Goal: Task Accomplishment & Management: Use online tool/utility

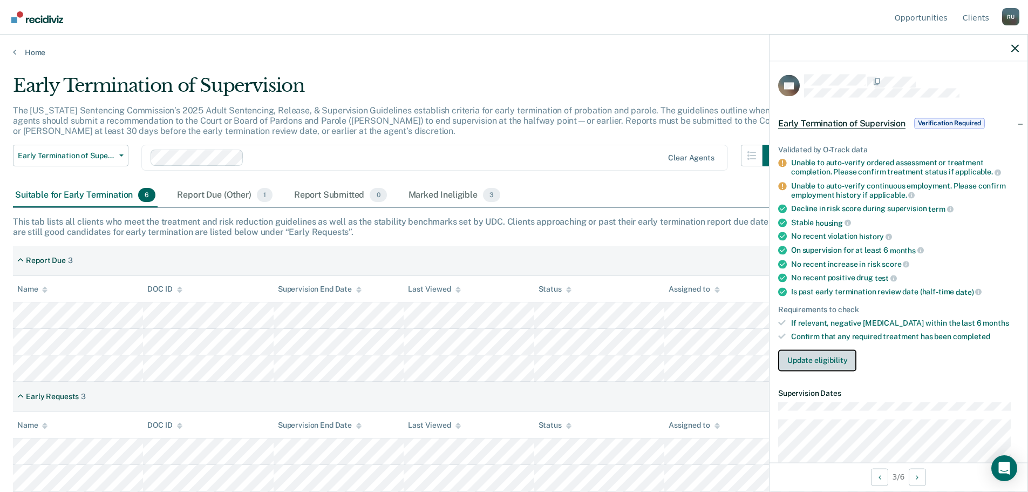
click at [838, 357] on button "Update eligibility" at bounding box center [817, 360] width 78 height 22
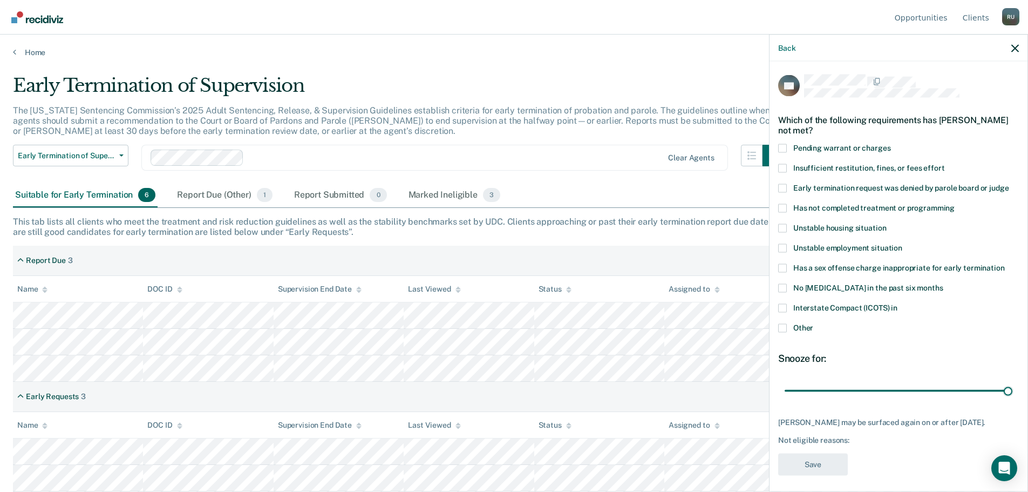
drag, startPoint x: 857, startPoint y: 391, endPoint x: 1036, endPoint y: 402, distance: 179.0
type input "90"
click at [1013, 400] on input "range" at bounding box center [899, 390] width 228 height 19
click at [787, 169] on label "Insufficient restitution, fines, or fees effort" at bounding box center [898, 169] width 241 height 11
click at [945, 164] on input "Insufficient restitution, fines, or fees effort" at bounding box center [945, 164] width 0 height 0
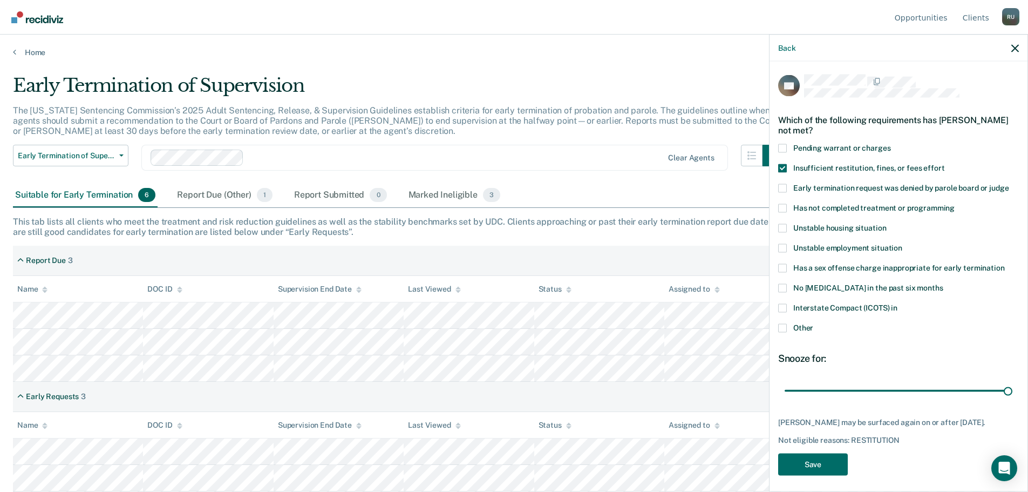
click at [781, 208] on span at bounding box center [782, 207] width 9 height 9
click at [955, 203] on input "Has not completed treatment or programming" at bounding box center [955, 203] width 0 height 0
click at [785, 243] on span at bounding box center [782, 247] width 9 height 9
click at [902, 243] on input "Unstable employment situation" at bounding box center [902, 243] width 0 height 0
click at [820, 458] on button "Save" at bounding box center [813, 464] width 70 height 22
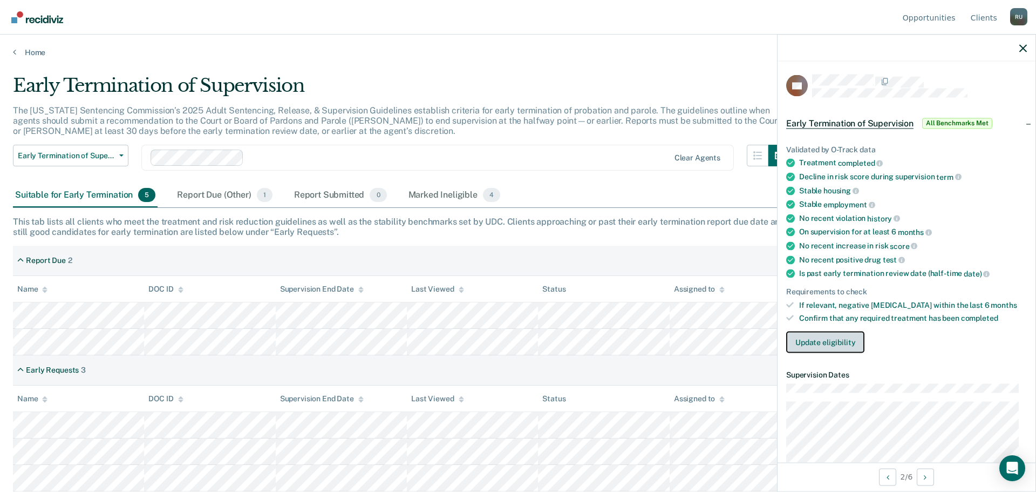
click at [823, 345] on button "Update eligibility" at bounding box center [825, 342] width 78 height 22
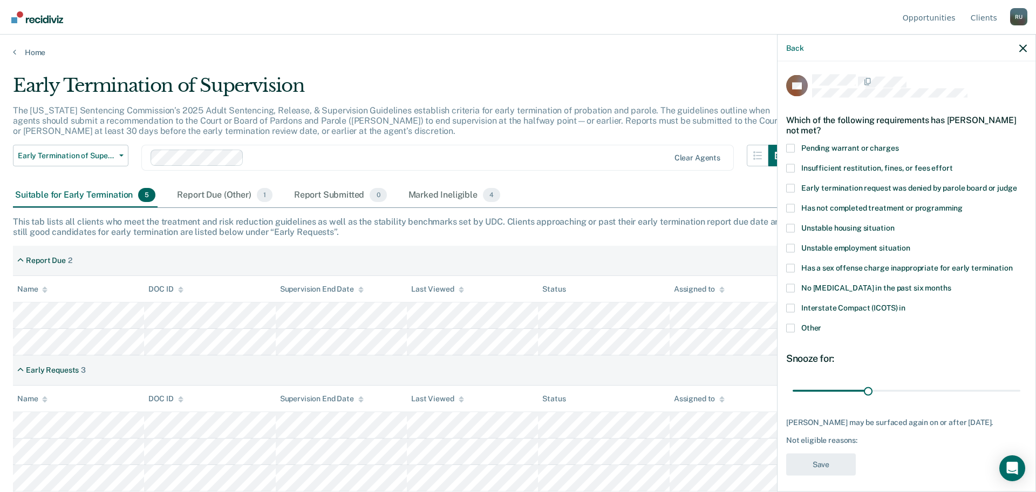
click at [792, 307] on span at bounding box center [790, 307] width 9 height 9
click at [906, 303] on input "Interstate Compact (ICOTS) in" at bounding box center [906, 303] width 0 height 0
drag, startPoint x: 869, startPoint y: 389, endPoint x: 1036, endPoint y: 411, distance: 168.2
type input "90"
click at [1021, 400] on input "range" at bounding box center [907, 390] width 228 height 19
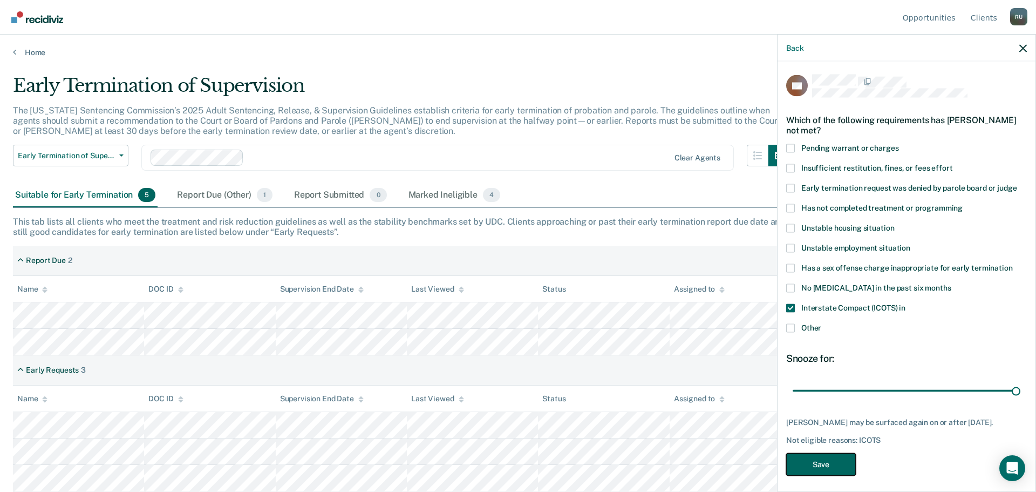
click at [809, 465] on button "Save" at bounding box center [821, 464] width 70 height 22
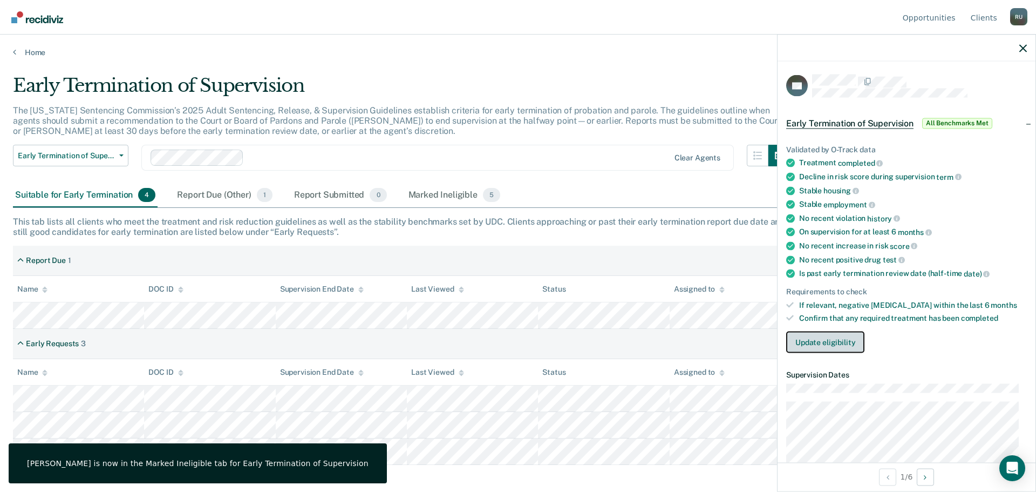
click at [852, 346] on button "Update eligibility" at bounding box center [825, 342] width 78 height 22
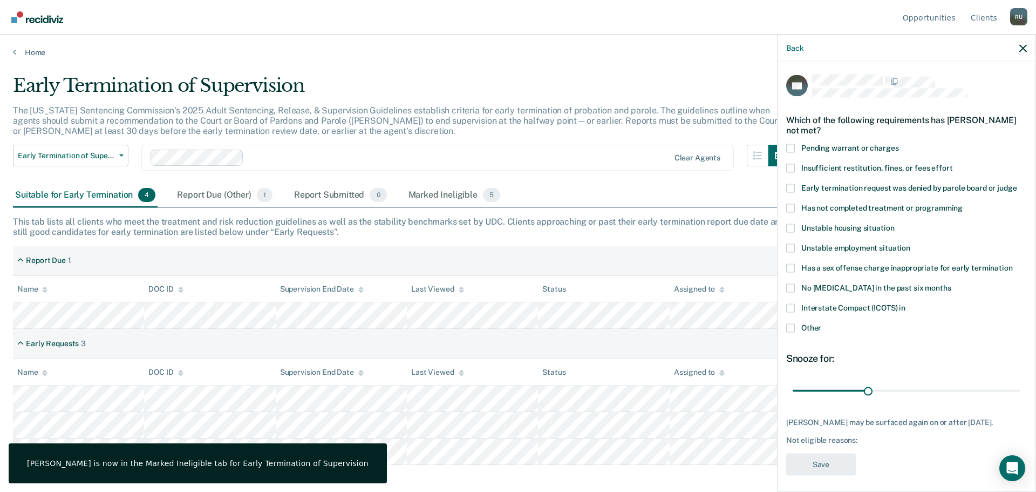
click at [787, 308] on span at bounding box center [790, 307] width 9 height 9
click at [906, 303] on input "Interstate Compact (ICOTS) in" at bounding box center [906, 303] width 0 height 0
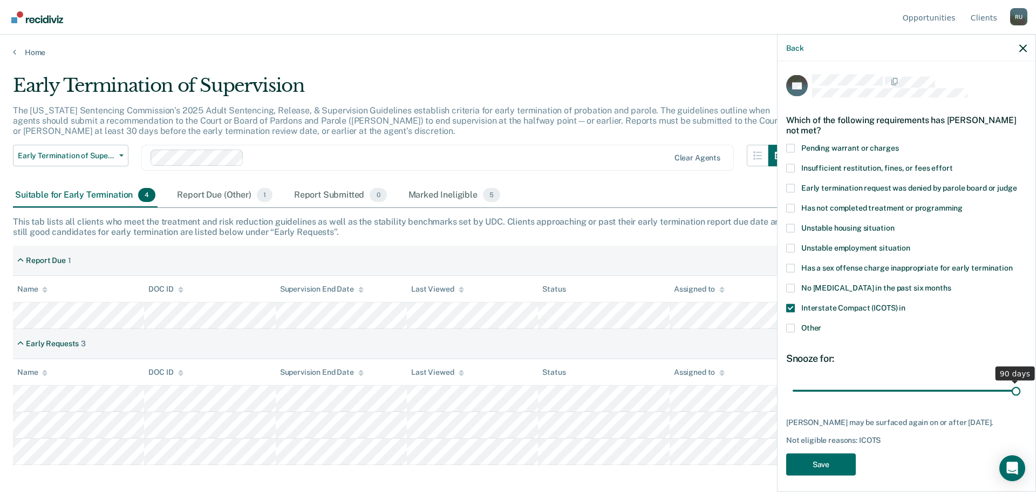
drag, startPoint x: 870, startPoint y: 386, endPoint x: 1036, endPoint y: 414, distance: 168.0
type input "90"
click at [1021, 400] on input "range" at bounding box center [907, 390] width 228 height 19
click at [819, 464] on button "Save" at bounding box center [821, 464] width 70 height 22
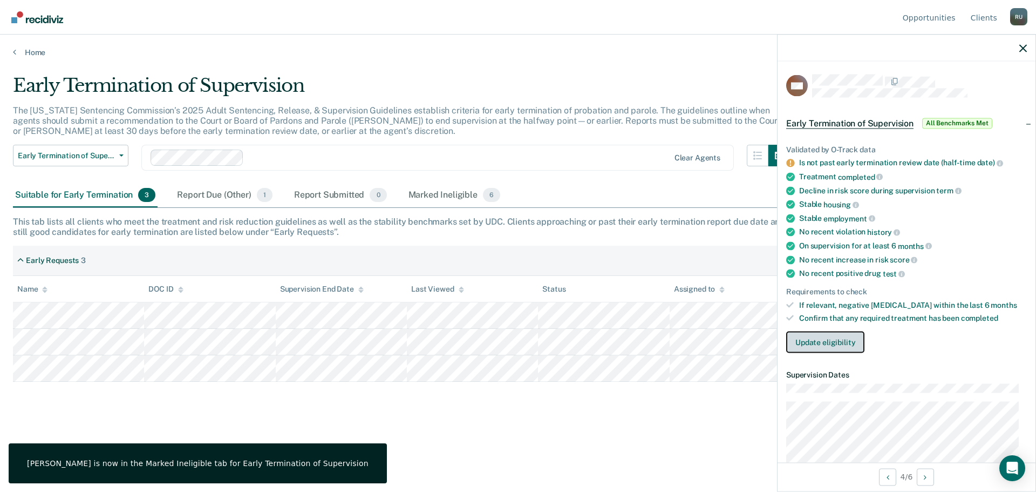
click at [813, 342] on button "Update eligibility" at bounding box center [825, 342] width 78 height 22
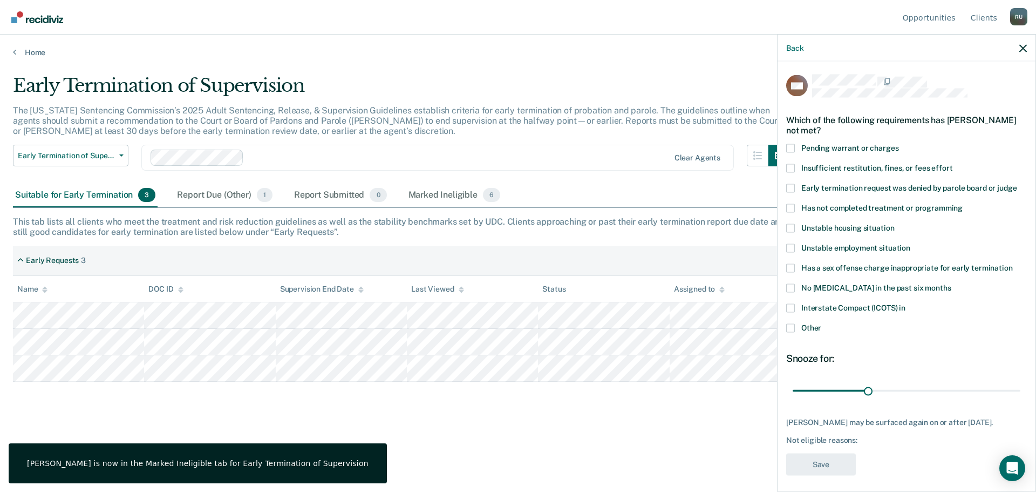
click at [800, 328] on label "Other" at bounding box center [906, 328] width 241 height 11
click at [821, 323] on input "Other" at bounding box center [821, 323] width 0 height 0
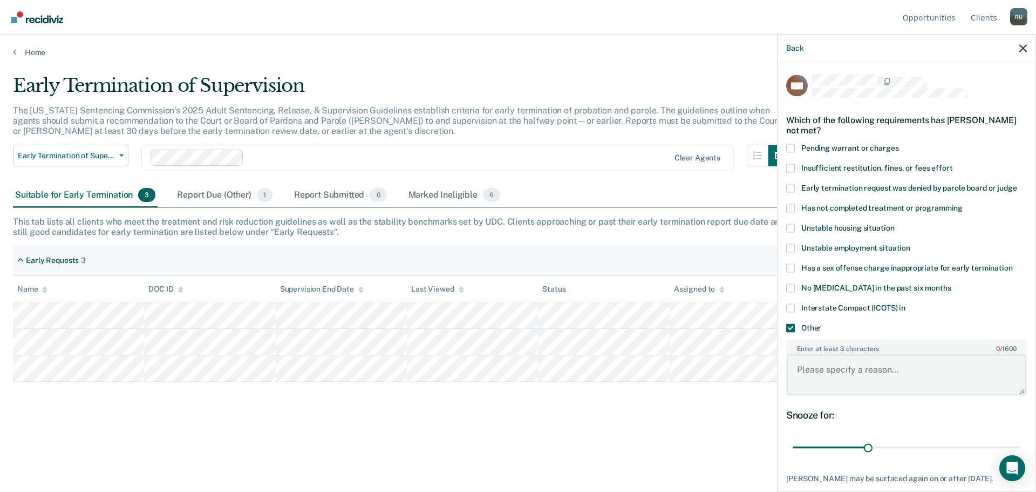
click at [851, 369] on textarea "Enter at least 3 characters 0 / 1600" at bounding box center [906, 375] width 239 height 40
type textarea "Submitted 10/2"
drag, startPoint x: 868, startPoint y: 441, endPoint x: 1036, endPoint y: 450, distance: 167.5
type input "90"
click at [1021, 450] on input "range" at bounding box center [907, 447] width 228 height 19
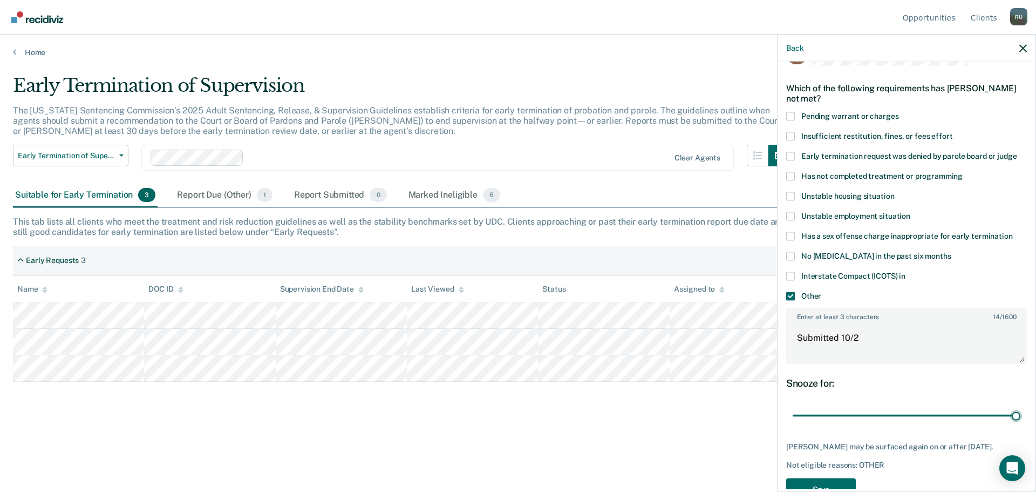
scroll to position [61, 0]
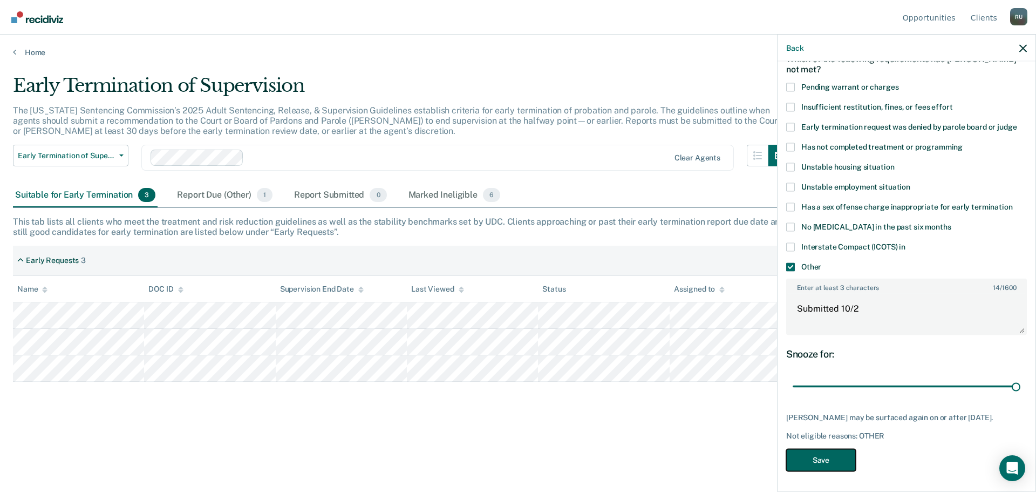
click at [837, 455] on button "Save" at bounding box center [821, 460] width 70 height 22
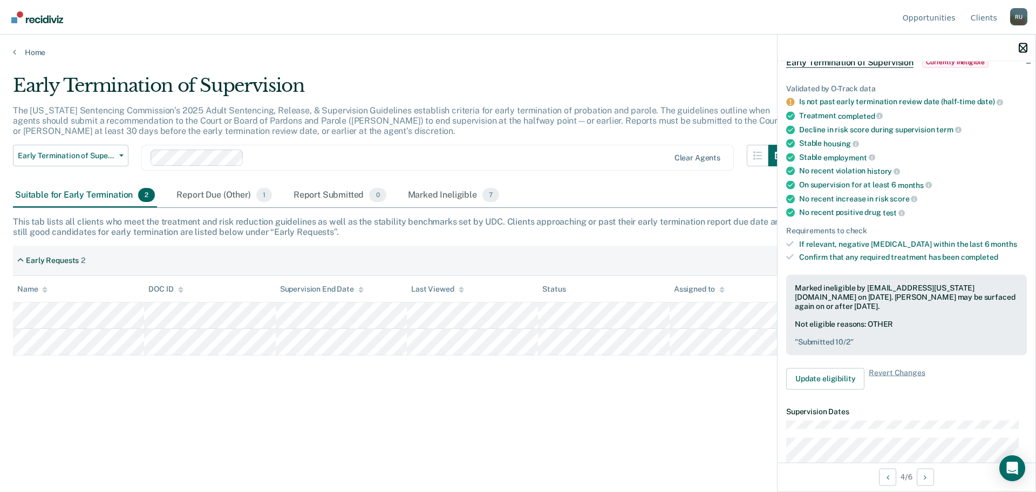
click at [1021, 46] on icon "button" at bounding box center [1024, 48] width 8 height 8
